Goal: Transaction & Acquisition: Purchase product/service

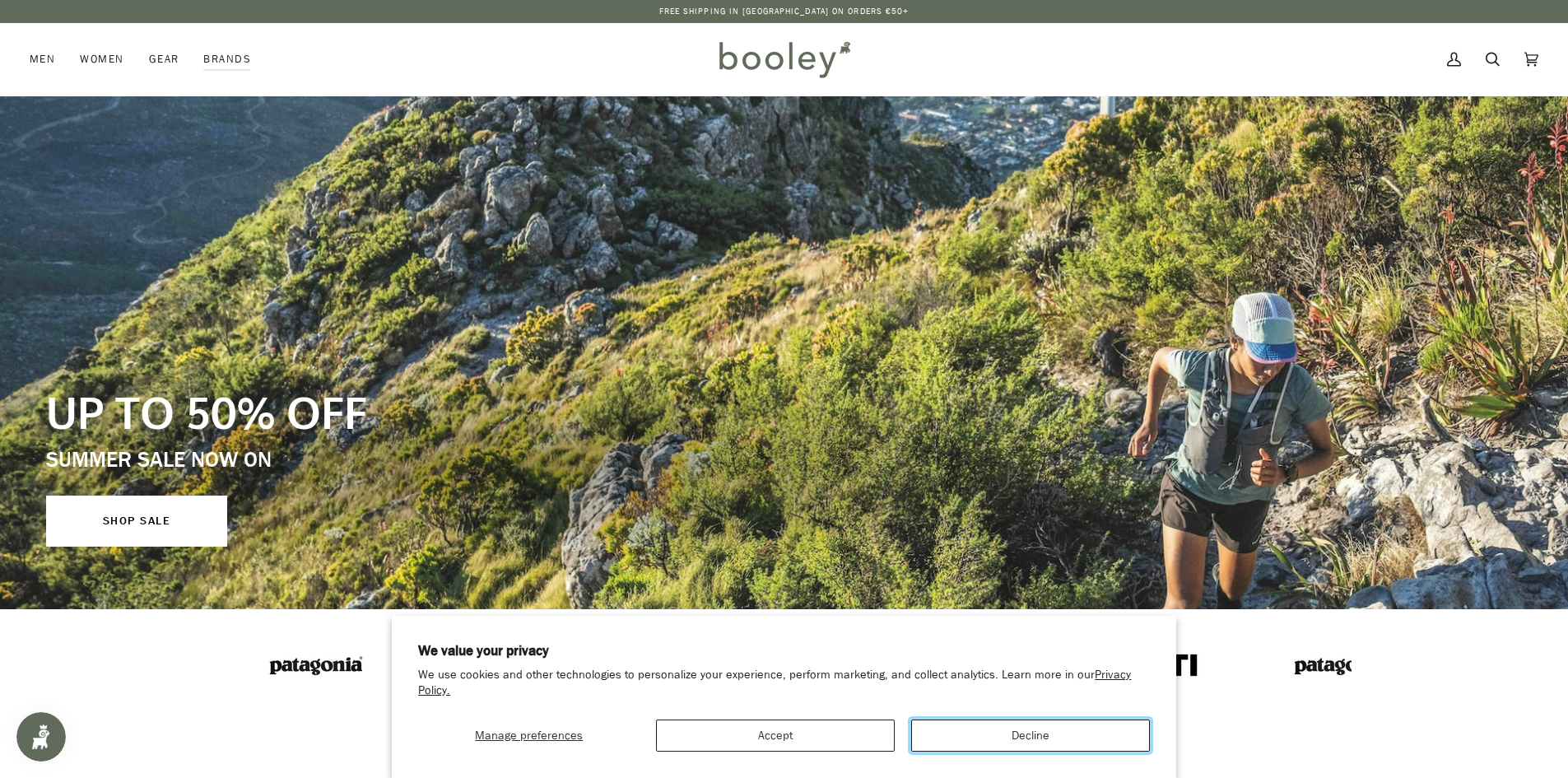
click at [1009, 733] on button "Decline" at bounding box center [1030, 735] width 239 height 32
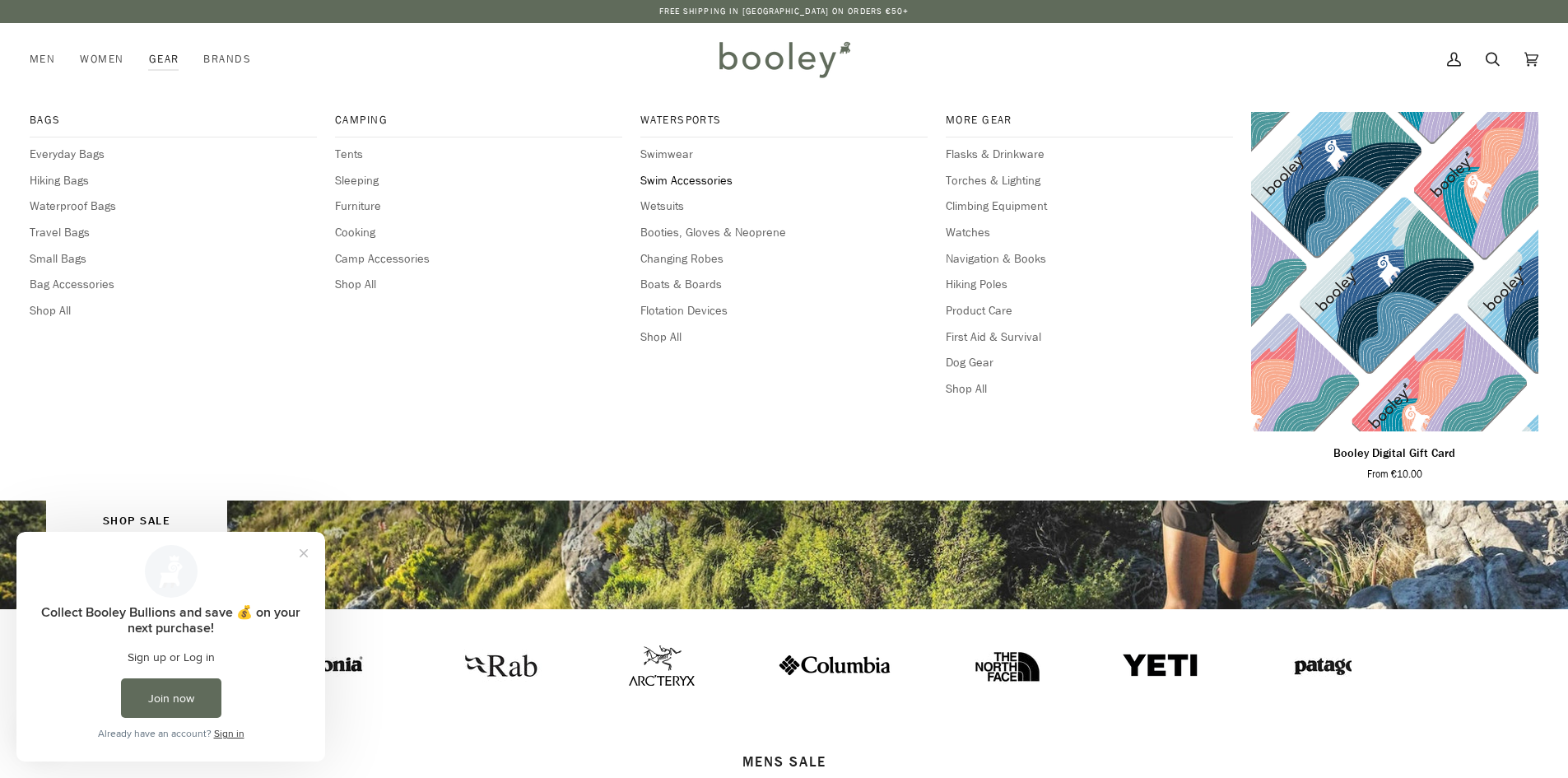
click at [684, 180] on span "Swim Accessories" at bounding box center [784, 181] width 287 height 18
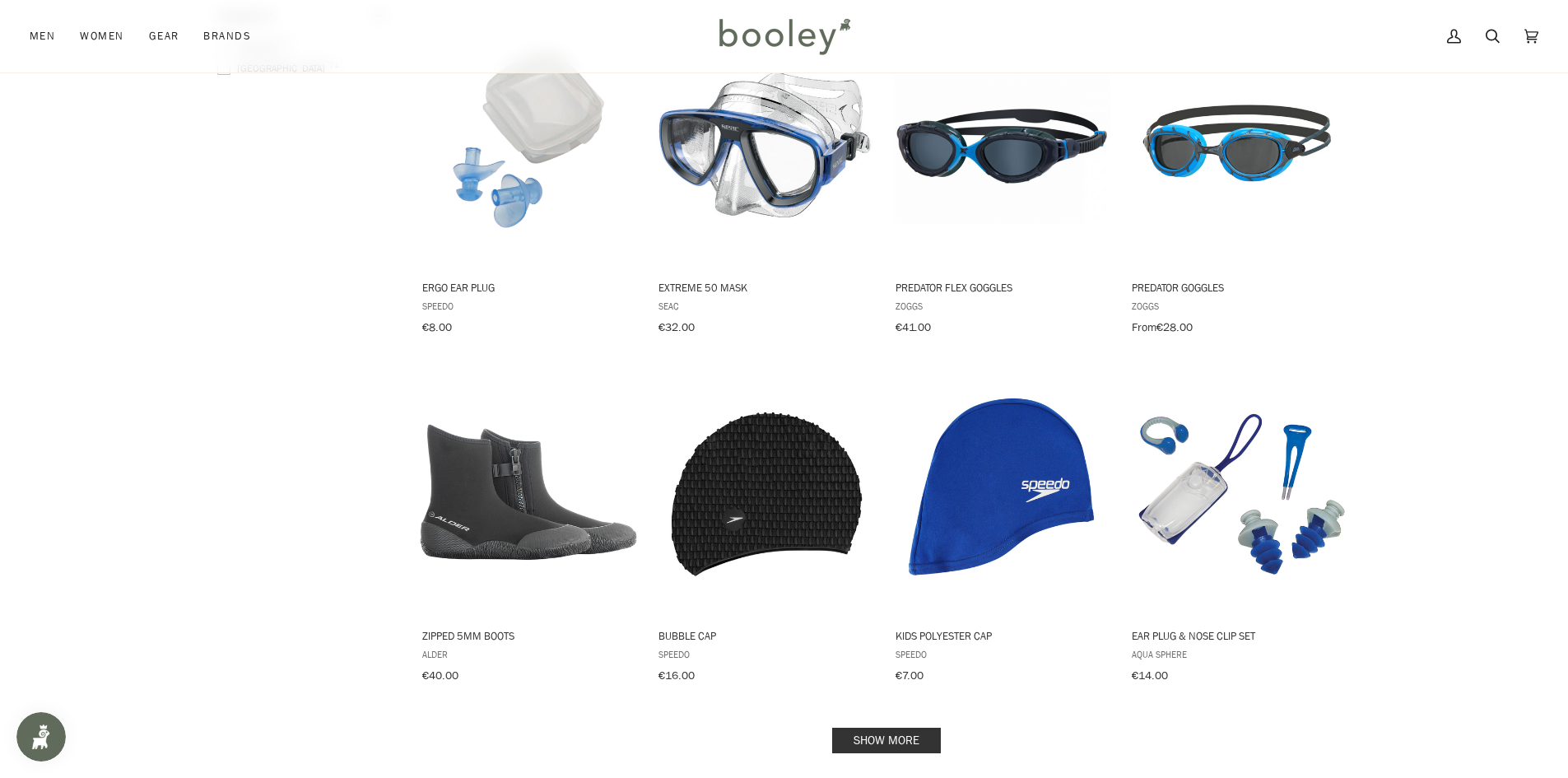
scroll to position [1070, 0]
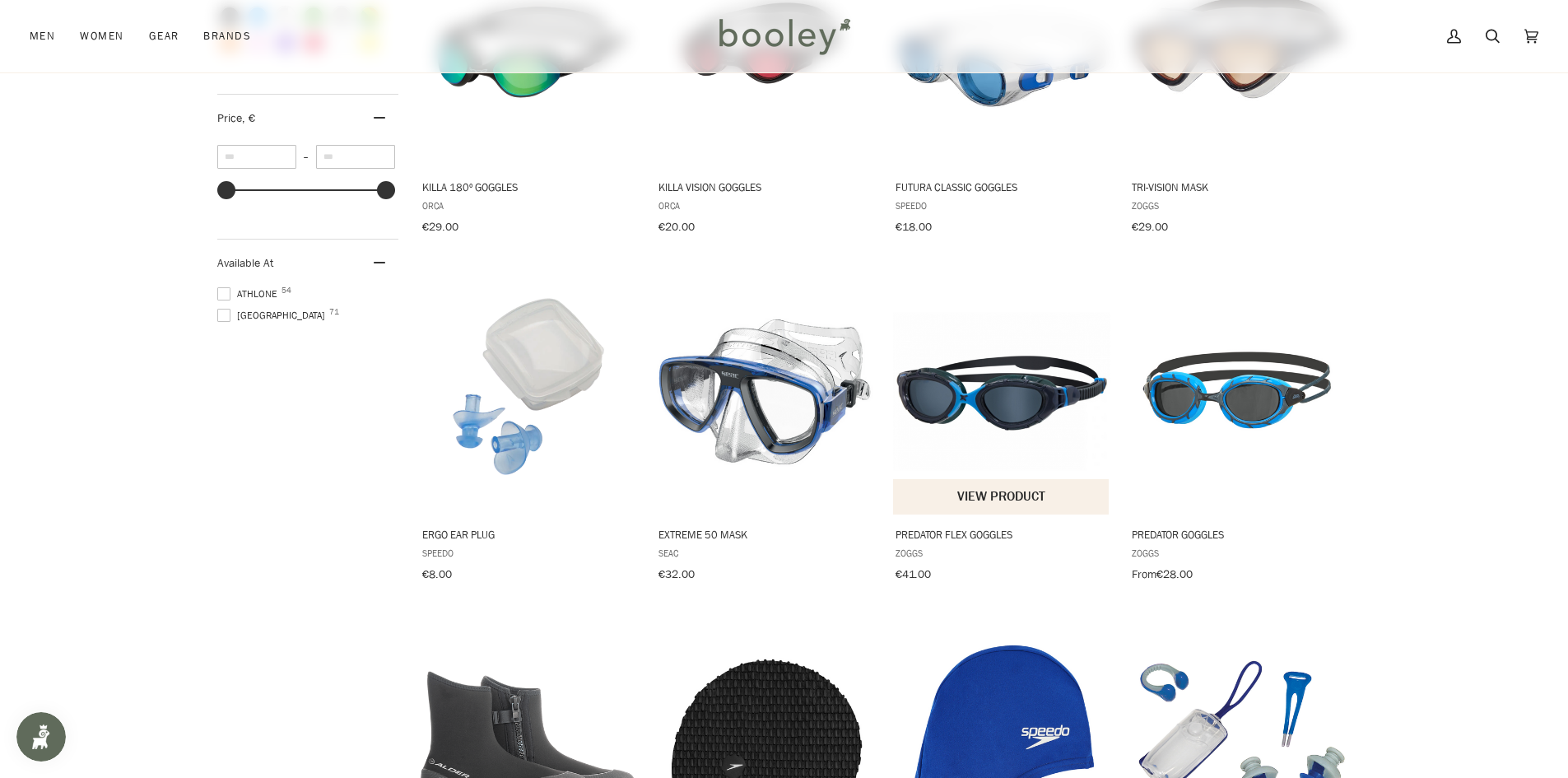
click at [1005, 385] on img "Predator Flex Goggles" at bounding box center [1002, 391] width 218 height 218
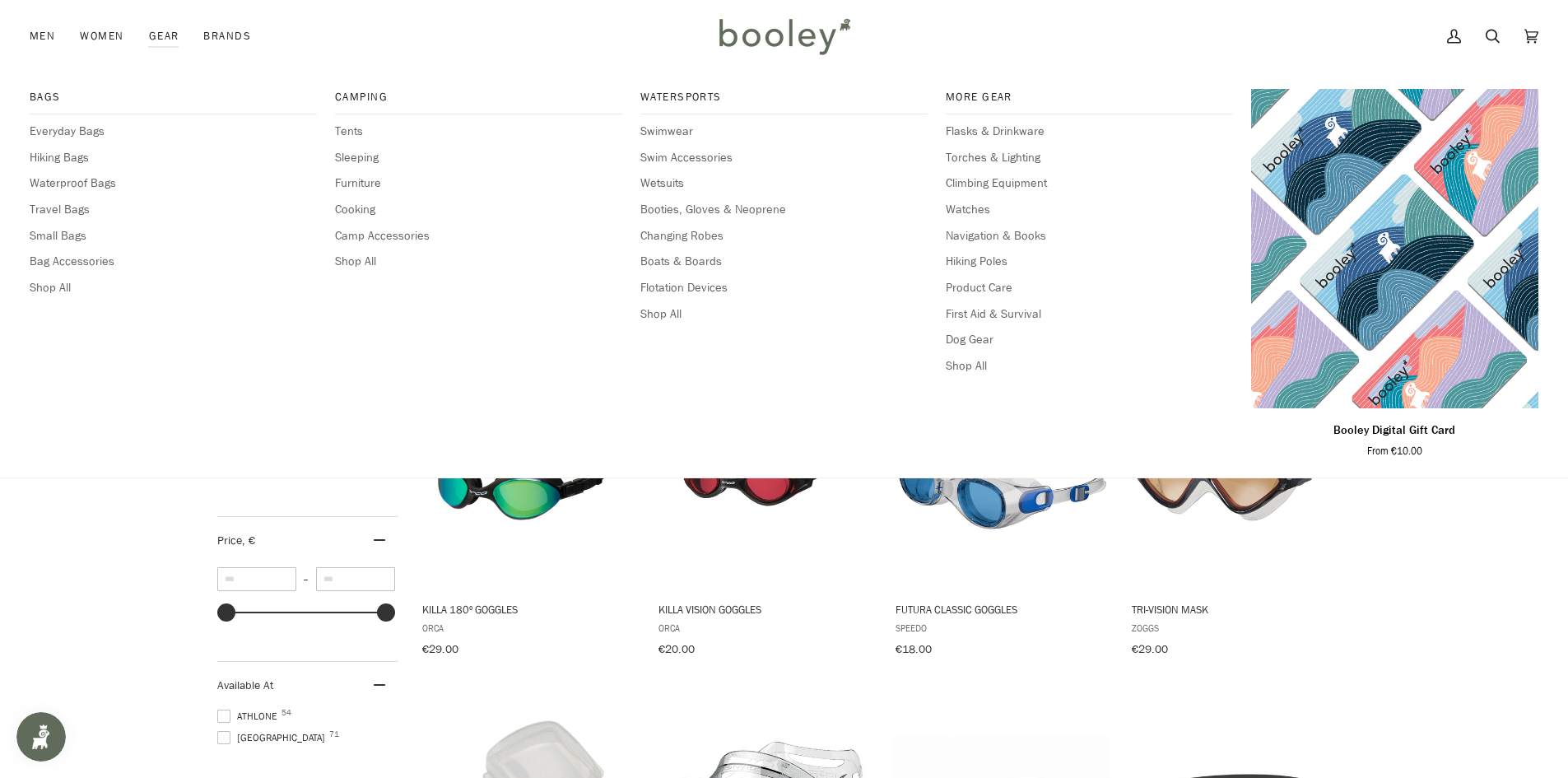
scroll to position [576, 0]
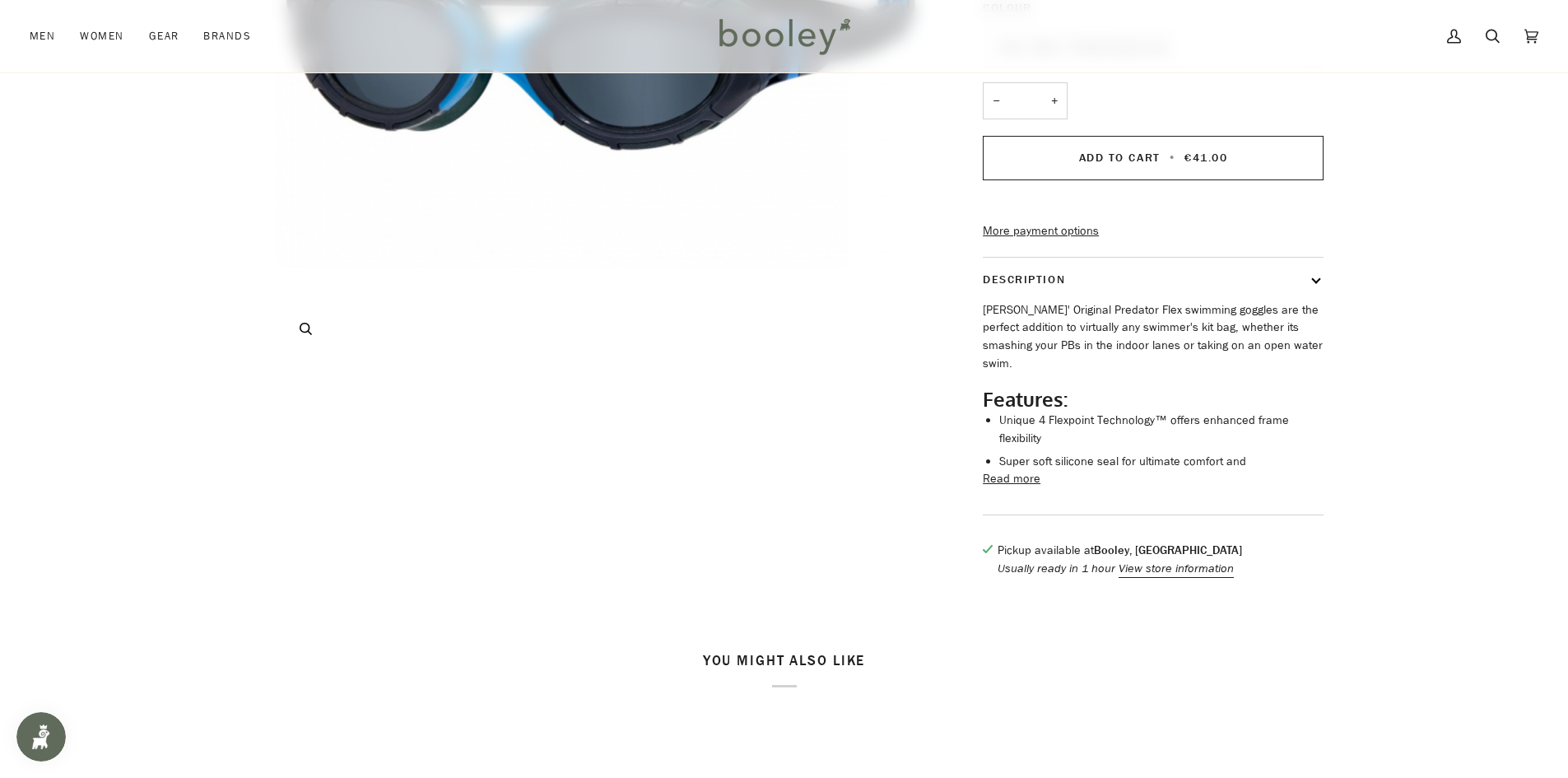
scroll to position [412, 0]
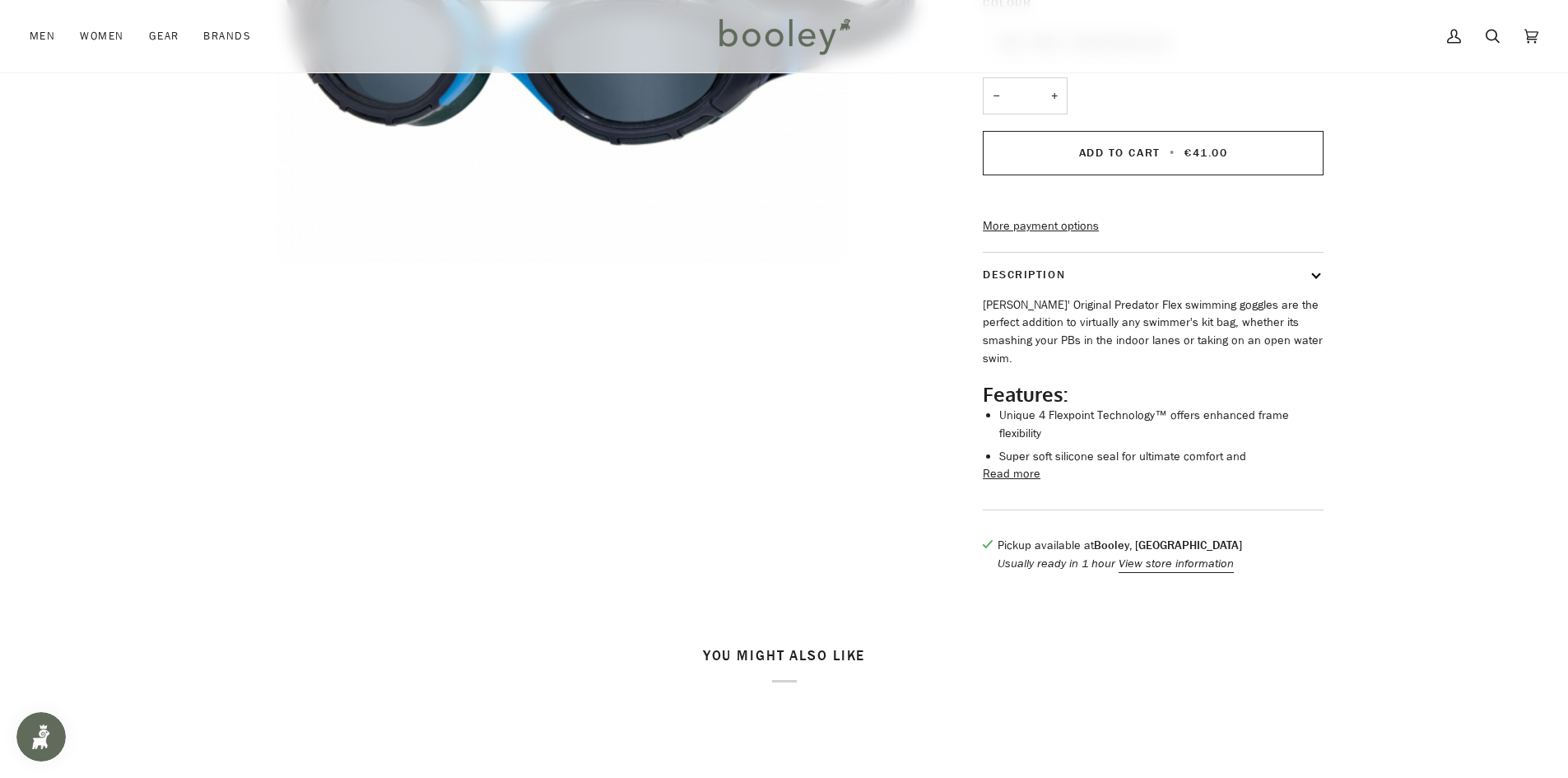
click at [1011, 482] on button "Read more" at bounding box center [1012, 474] width 58 height 18
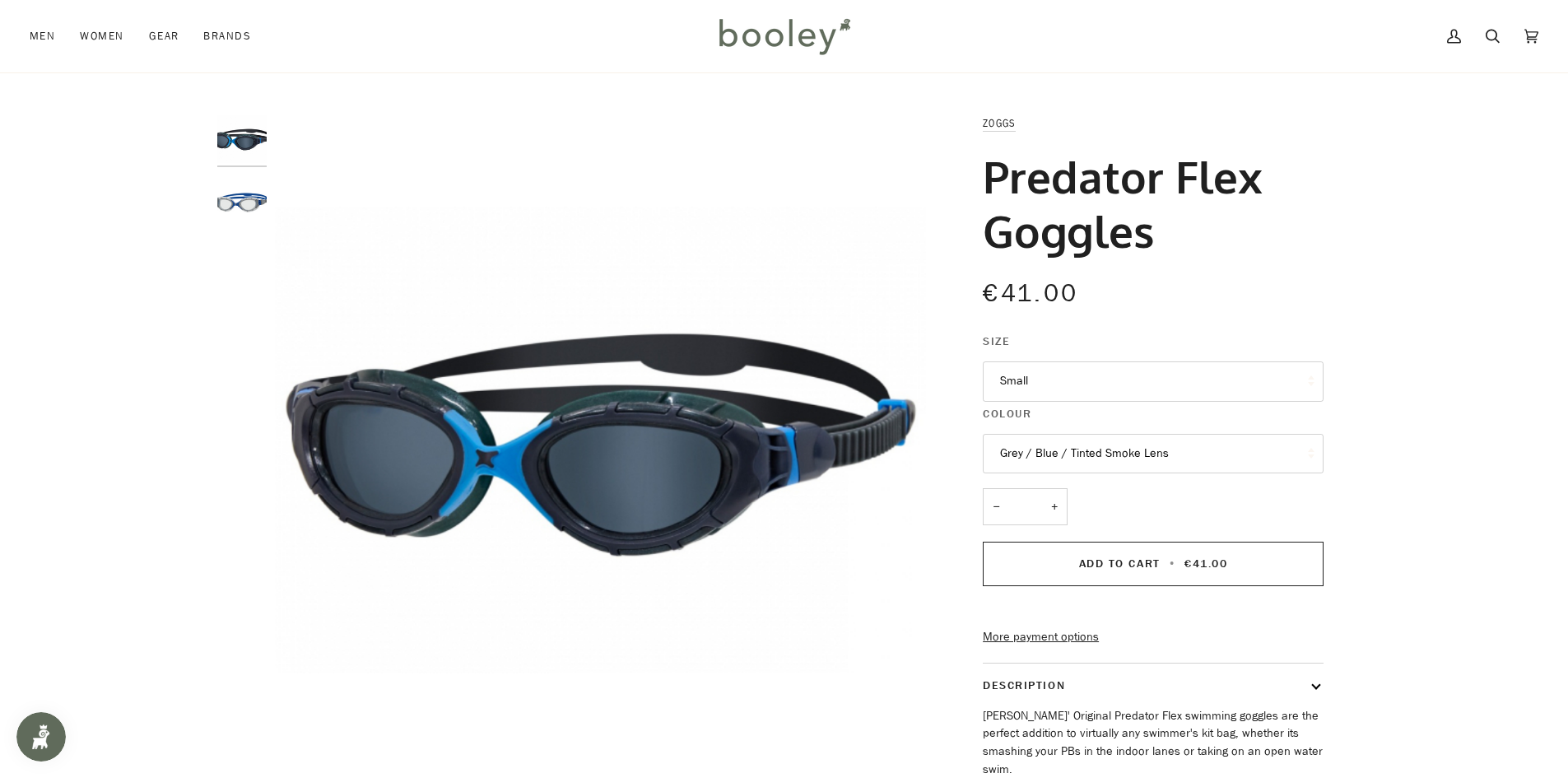
scroll to position [0, 0]
